Goal: Information Seeking & Learning: Check status

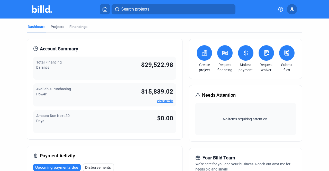
scroll to position [101, 0]
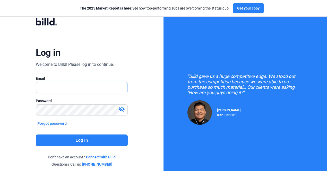
type input "[EMAIL_ADDRESS][PERSON_NAME][DOMAIN_NAME]"
click at [87, 146] on div "Log in Welcome to Billd! Please log in to continue. Email jm.lomelin@liservices…" at bounding box center [82, 92] width 118 height 162
click at [88, 142] on button "Log in" at bounding box center [82, 141] width 92 height 12
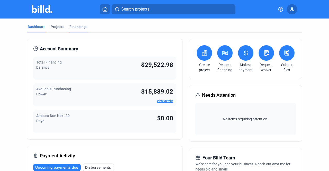
drag, startPoint x: 74, startPoint y: 30, endPoint x: 80, endPoint y: 31, distance: 5.9
click at [74, 30] on div "Financings" at bounding box center [78, 28] width 20 height 8
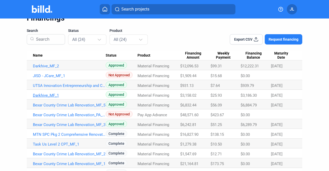
scroll to position [51, 0]
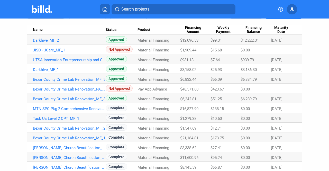
click at [62, 79] on link "Bexar County Crime Lab Renovation_MF_5" at bounding box center [69, 79] width 73 height 5
click at [76, 79] on link "Bexar County Crime Lab Renovation_MF_5" at bounding box center [69, 79] width 73 height 5
click at [76, 80] on link "Bexar County Crime Lab Renovation_MF_5" at bounding box center [69, 79] width 73 height 5
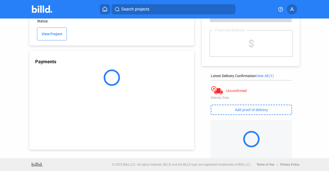
scroll to position [37, 0]
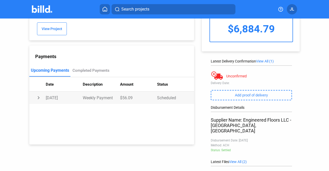
click at [39, 94] on td "chevron_right" at bounding box center [37, 98] width 16 height 12
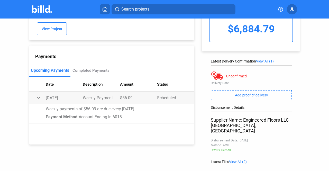
click at [40, 95] on td "expand_more" at bounding box center [37, 98] width 16 height 12
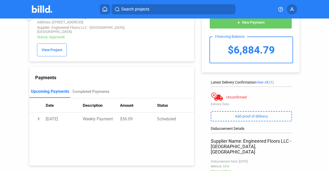
scroll to position [0, 0]
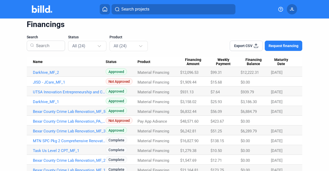
scroll to position [26, 0]
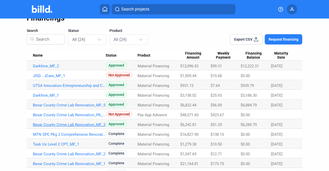
click at [71, 124] on link "Bexar County Crime Lab Renovation_MF_3" at bounding box center [69, 125] width 73 height 5
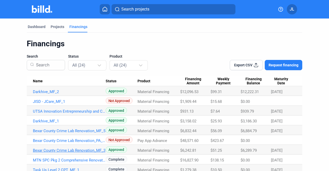
click at [49, 150] on link "Bexar County Crime Lab Renovation_MF_3" at bounding box center [69, 150] width 73 height 5
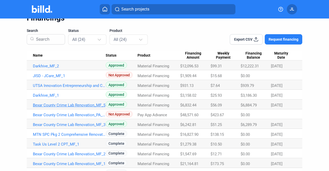
click at [69, 105] on link "Bexar County Crime Lab Renovation_MF_5" at bounding box center [69, 105] width 73 height 5
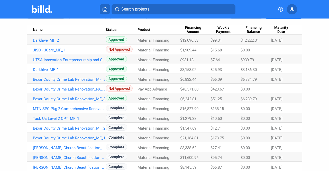
click at [58, 39] on link "Darkhive_MF_2" at bounding box center [69, 40] width 73 height 5
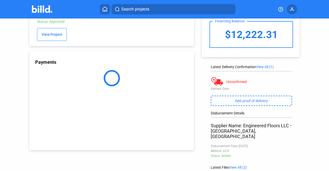
scroll to position [37, 0]
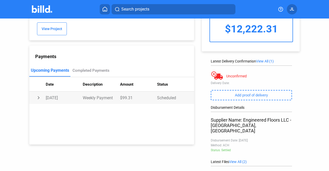
click at [36, 95] on td "chevron_right" at bounding box center [37, 98] width 16 height 12
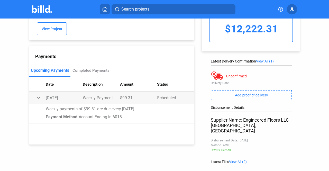
click at [38, 95] on td "expand_more" at bounding box center [37, 98] width 16 height 12
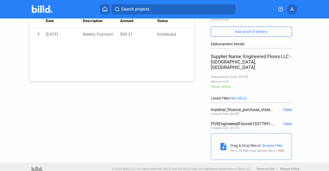
scroll to position [0, 0]
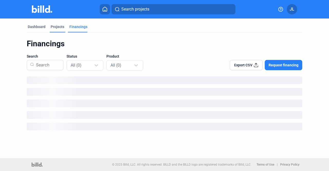
click at [56, 31] on div "Projects" at bounding box center [58, 28] width 16 height 8
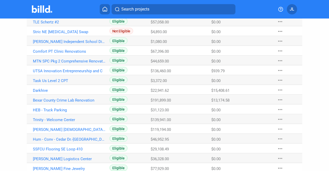
scroll to position [103, 0]
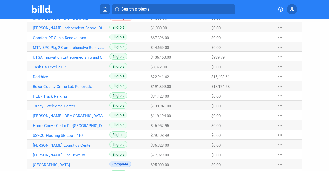
click at [56, 86] on link "Bexar County Crime Lab Renovation" at bounding box center [69, 86] width 73 height 5
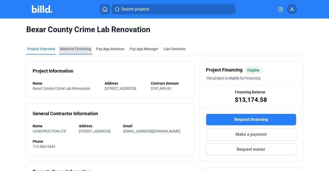
click at [72, 51] on div "Material Financing" at bounding box center [75, 48] width 31 height 5
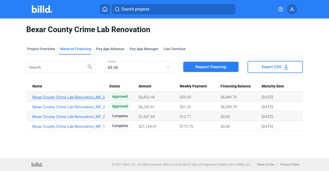
click at [66, 97] on link "Bexar County Crime Lab Renovation_MF_5" at bounding box center [68, 97] width 73 height 5
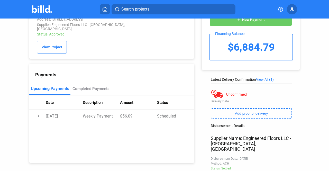
scroll to position [26, 0]
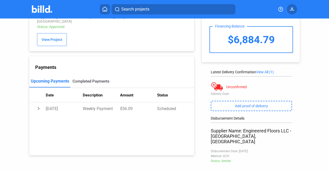
click at [88, 79] on div "Completed Payments" at bounding box center [91, 81] width 37 height 5
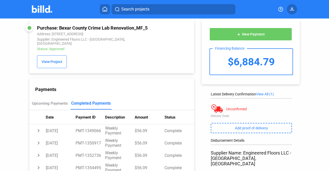
scroll to position [0, 0]
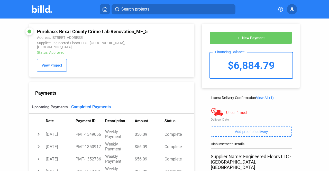
click at [54, 105] on div "Upcoming Payments" at bounding box center [50, 107] width 36 height 5
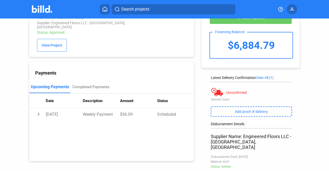
scroll to position [51, 0]
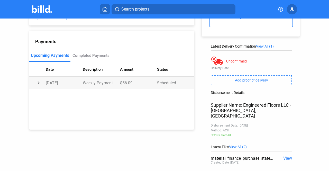
click at [38, 82] on td "chevron_right" at bounding box center [37, 83] width 16 height 12
click at [43, 81] on td "expand_more" at bounding box center [37, 83] width 16 height 12
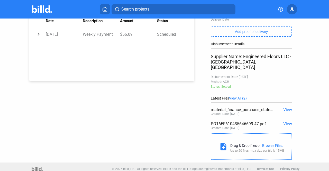
click at [285, 107] on span "View" at bounding box center [288, 109] width 9 height 5
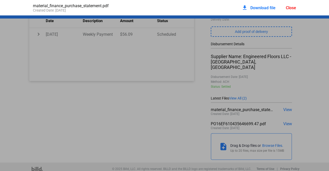
scroll to position [3, 0]
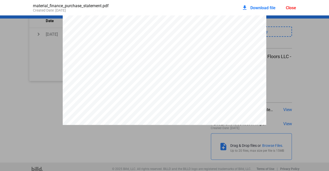
click at [295, 7] on div "Close" at bounding box center [291, 7] width 10 height 5
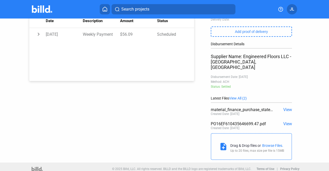
scroll to position [0, 0]
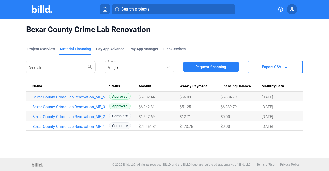
click at [68, 105] on link "Bexar County Crime Lab Renovation_MF_3" at bounding box center [68, 107] width 73 height 5
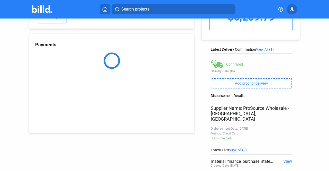
scroll to position [77, 0]
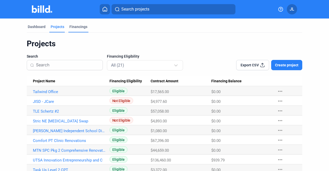
click at [85, 29] on div "Financings" at bounding box center [78, 26] width 18 height 5
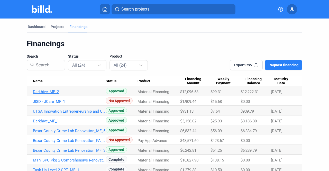
click at [46, 92] on link "Darkhive_MF_2" at bounding box center [69, 92] width 73 height 5
drag, startPoint x: 50, startPoint y: 102, endPoint x: 39, endPoint y: 102, distance: 11.1
click at [39, 102] on link "JISD - JCare_MF_1" at bounding box center [69, 101] width 73 height 5
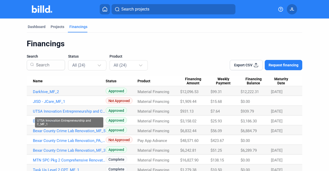
drag, startPoint x: 78, startPoint y: 110, endPoint x: 82, endPoint y: 107, distance: 4.7
click at [78, 110] on link "UTSA Innovation Entrepreneurship and C_MF_1" at bounding box center [69, 111] width 73 height 5
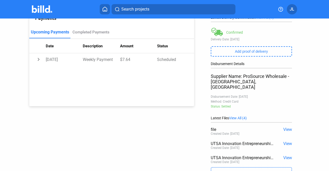
scroll to position [89, 0]
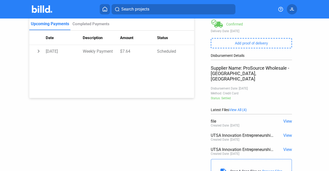
click at [116, 102] on div "Purchase: UTSA Innovation Entrepreneurship and C_MF_1 Address: 622 Dolorosa St,…" at bounding box center [164, 59] width 297 height 258
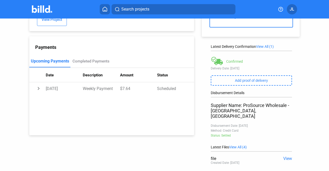
scroll to position [51, 0]
click at [94, 61] on div "Completed Payments" at bounding box center [91, 61] width 41 height 12
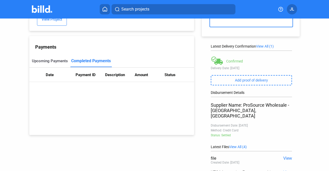
click at [51, 59] on div "Upcoming Payments" at bounding box center [50, 61] width 36 height 5
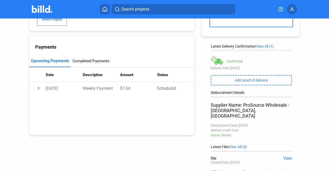
click at [87, 59] on div "Completed Payments" at bounding box center [91, 61] width 37 height 5
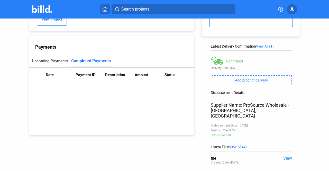
click at [64, 59] on div "Upcoming Payments" at bounding box center [50, 61] width 36 height 5
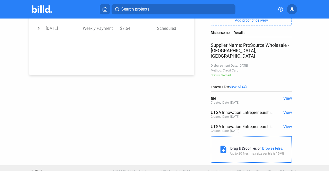
scroll to position [114, 0]
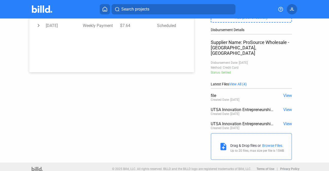
click at [284, 107] on span "View" at bounding box center [288, 109] width 9 height 5
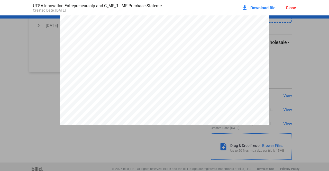
scroll to position [106, 0]
click at [290, 9] on div "Close" at bounding box center [291, 7] width 10 height 5
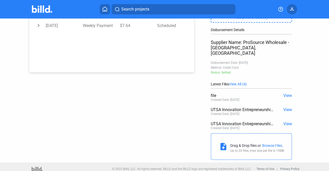
click at [285, 121] on span "View" at bounding box center [288, 123] width 9 height 5
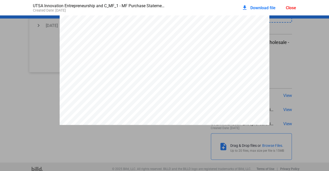
click at [290, 8] on div "Close" at bounding box center [291, 7] width 10 height 5
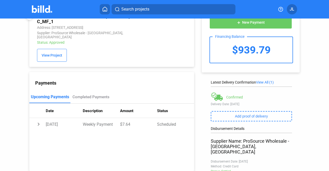
scroll to position [0, 0]
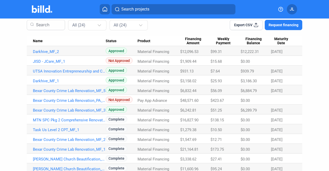
scroll to position [34, 0]
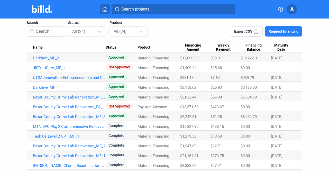
click at [53, 86] on link "Darkhive_MF_1" at bounding box center [69, 87] width 73 height 5
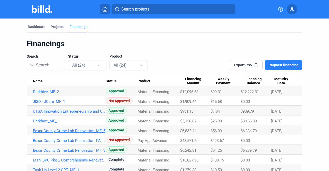
click at [88, 131] on link "Bexar County Crime Lab Renovation_MF_5" at bounding box center [69, 131] width 73 height 5
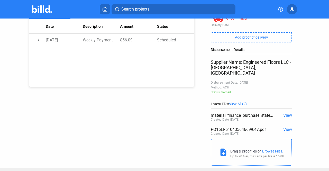
scroll to position [100, 0]
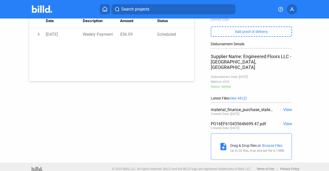
click at [290, 120] on div "add New Payment Financing Balance $6,884.79 Latest Delivery Confirmation View A…" at bounding box center [253, 40] width 119 height 244
click at [285, 107] on span "View" at bounding box center [288, 109] width 9 height 5
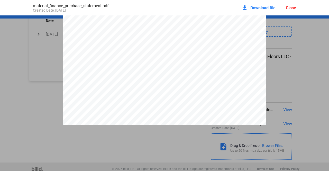
scroll to position [106, 0]
click at [177, 46] on span "$6,832.44" at bounding box center [173, 44] width 15 height 4
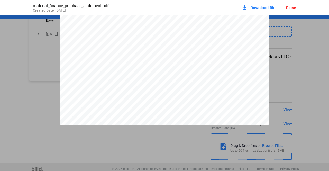
scroll to position [1316, 0]
drag, startPoint x: 284, startPoint y: 75, endPoint x: 288, endPoint y: 68, distance: 8.1
click at [293, 8] on div "Close" at bounding box center [291, 7] width 10 height 5
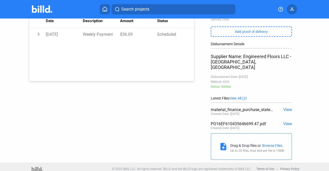
click at [287, 121] on span "View" at bounding box center [288, 123] width 9 height 5
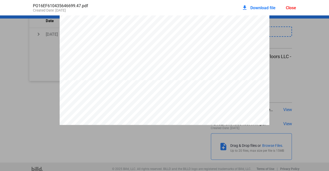
scroll to position [234, 0]
click at [296, 3] on div "download Download file Close" at bounding box center [269, 7] width 55 height 11
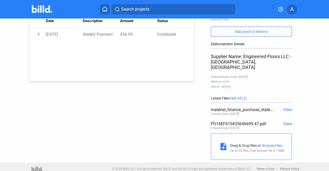
click at [290, 105] on div "add New Payment Financing Balance $6,884.79 Latest Delivery Confirmation View A…" at bounding box center [253, 40] width 119 height 244
click at [284, 107] on span "View" at bounding box center [288, 109] width 9 height 5
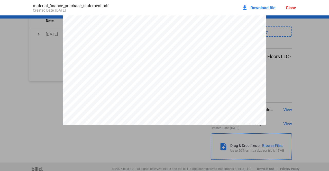
scroll to position [54, 0]
click at [110, 55] on span "Program" at bounding box center [117, 55] width 14 height 4
drag, startPoint x: 112, startPoint y: 37, endPoint x: 132, endPoint y: 38, distance: 19.3
click at [132, 38] on div "PURCHASE STATEMENT This PURCHASE STATEMENT is being executed and delivered purs…" at bounding box center [165, 3] width 204 height 289
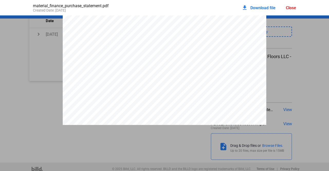
click at [136, 37] on span "0.1163%" at bounding box center [143, 35] width 14 height 4
